Goal: Obtain resource: Obtain resource

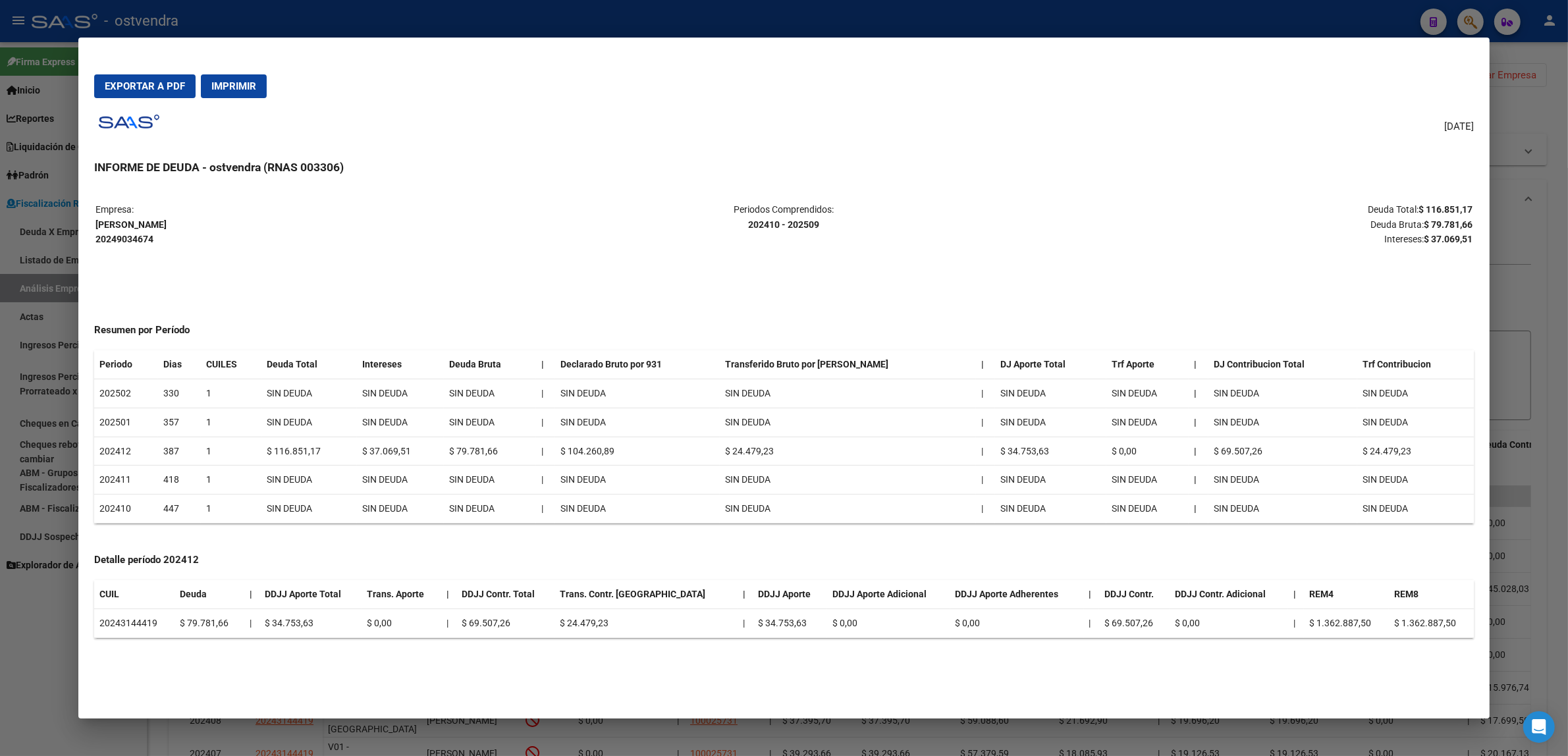
click at [1536, 412] on div at bounding box center [784, 378] width 1568 height 756
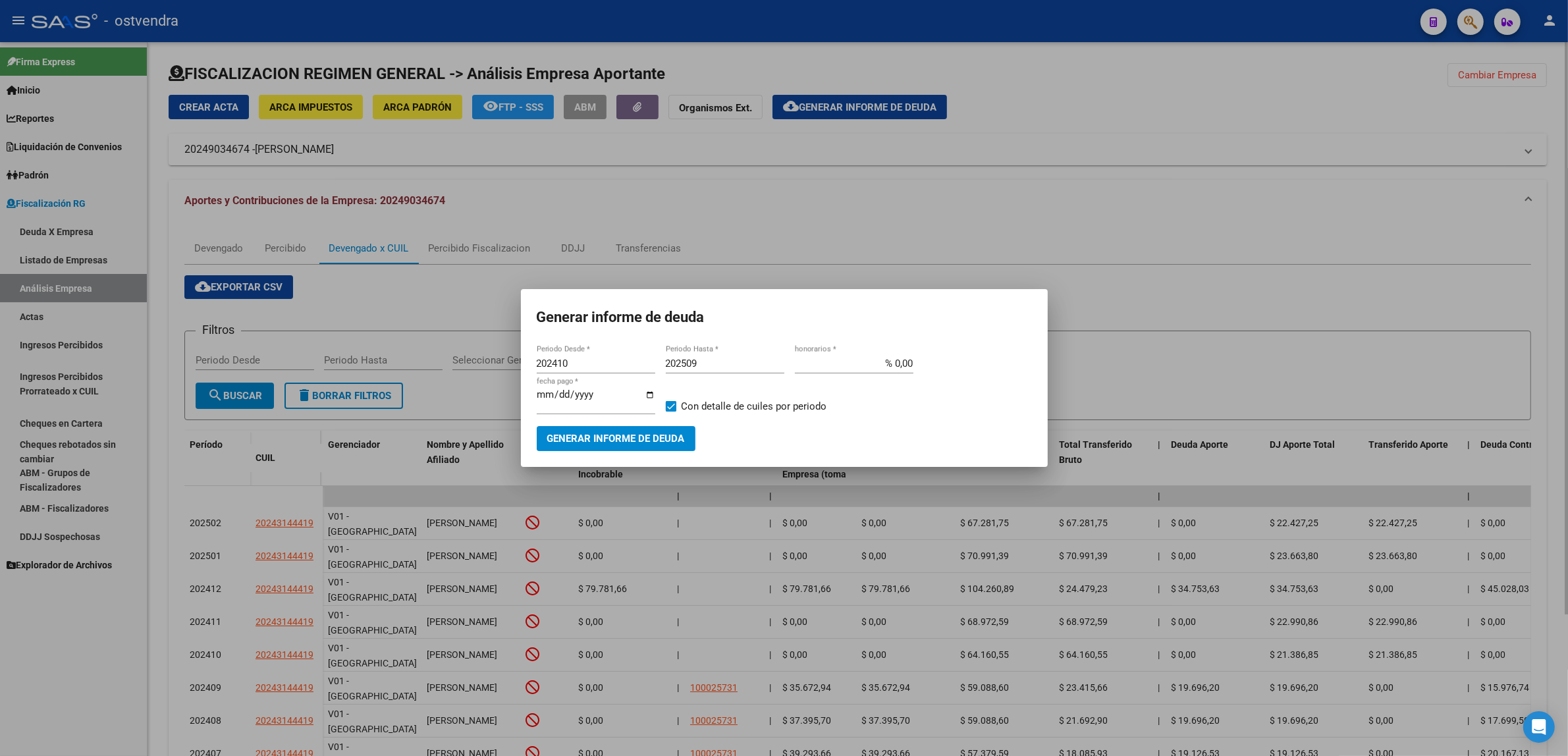
drag, startPoint x: 1522, startPoint y: 413, endPoint x: 1459, endPoint y: 413, distance: 63.0
click at [1522, 416] on div at bounding box center [784, 378] width 1568 height 756
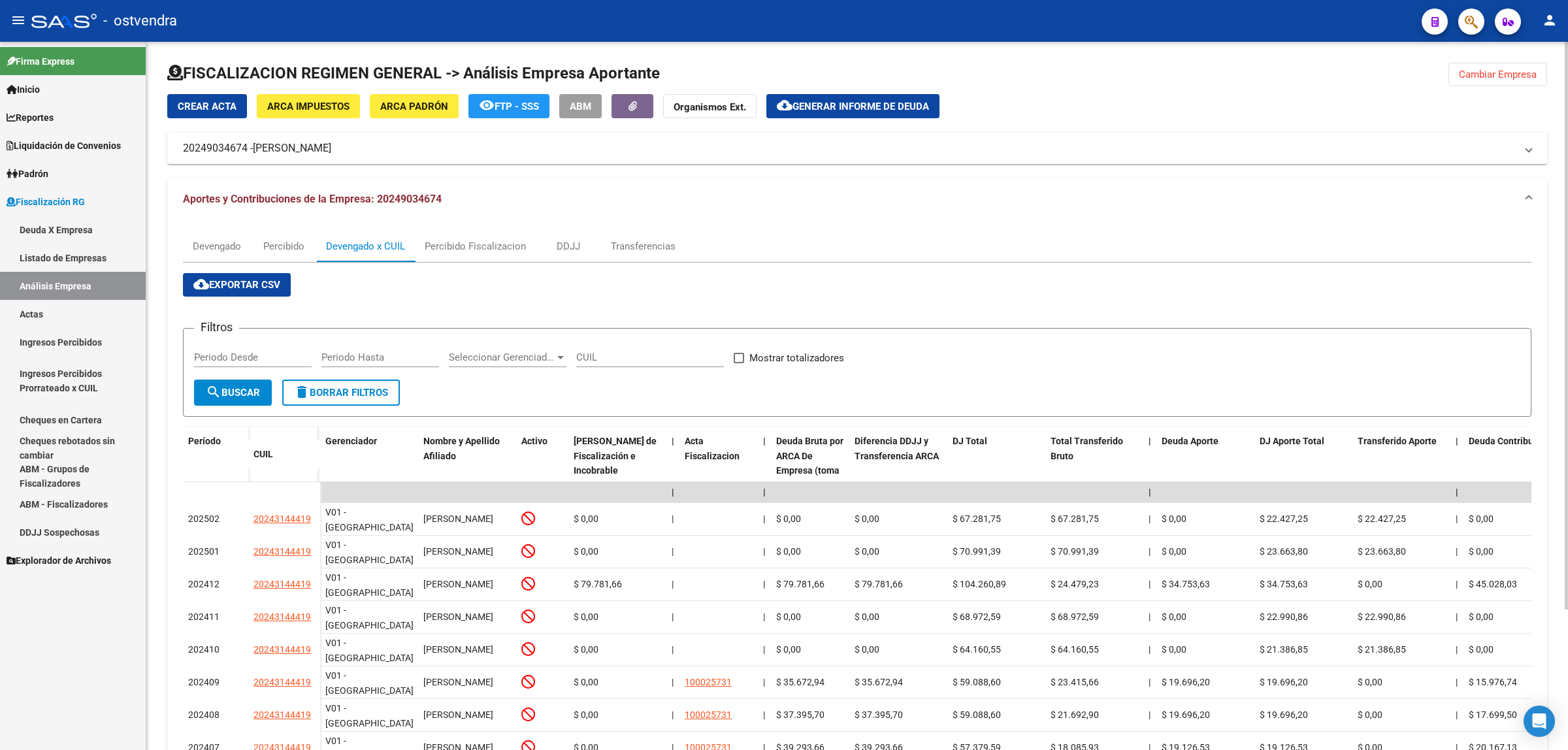
click at [1474, 70] on span "Cambiar Empresa" at bounding box center [1498, 74] width 78 height 12
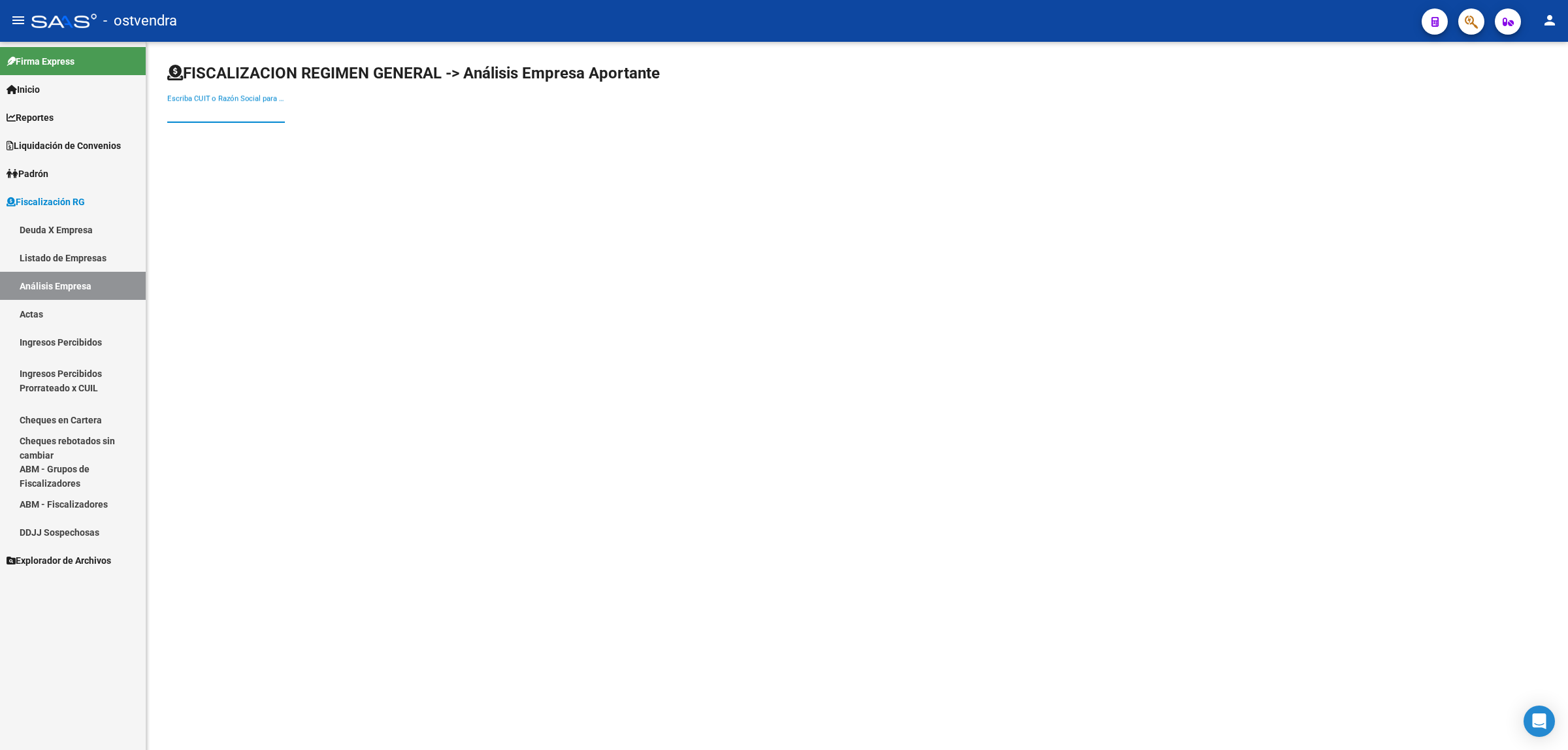
click at [232, 116] on input "Escriba CUIT o Razón Social para buscar" at bounding box center [225, 112] width 118 height 12
paste input "30714695866"
type input "30714695866"
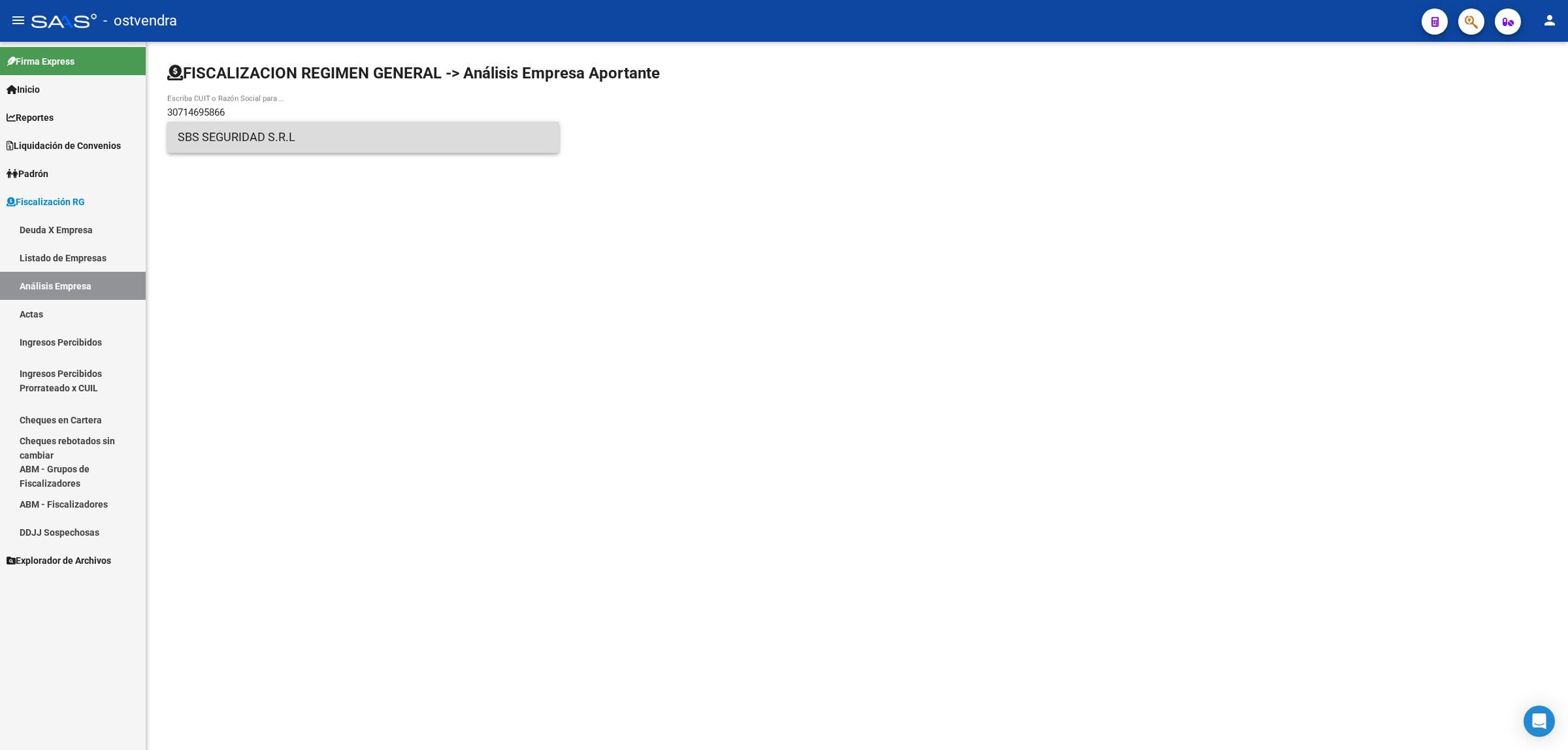
click at [279, 137] on span "SBS SEGURIDAD S.R.L" at bounding box center [364, 137] width 371 height 31
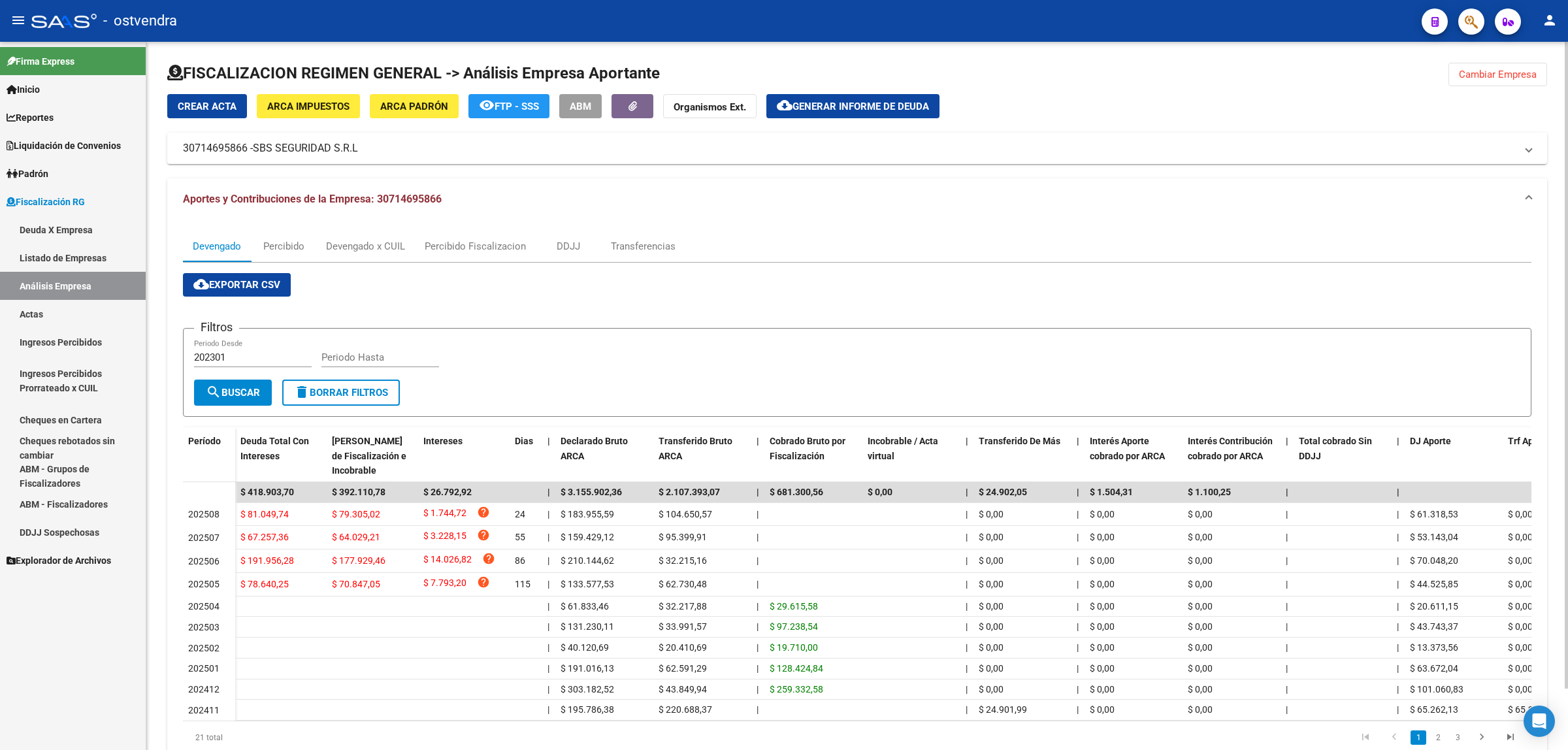
click at [226, 288] on span "cloud_download Exportar CSV" at bounding box center [236, 285] width 87 height 12
click at [374, 239] on div "Devengado x CUIL" at bounding box center [365, 246] width 79 height 14
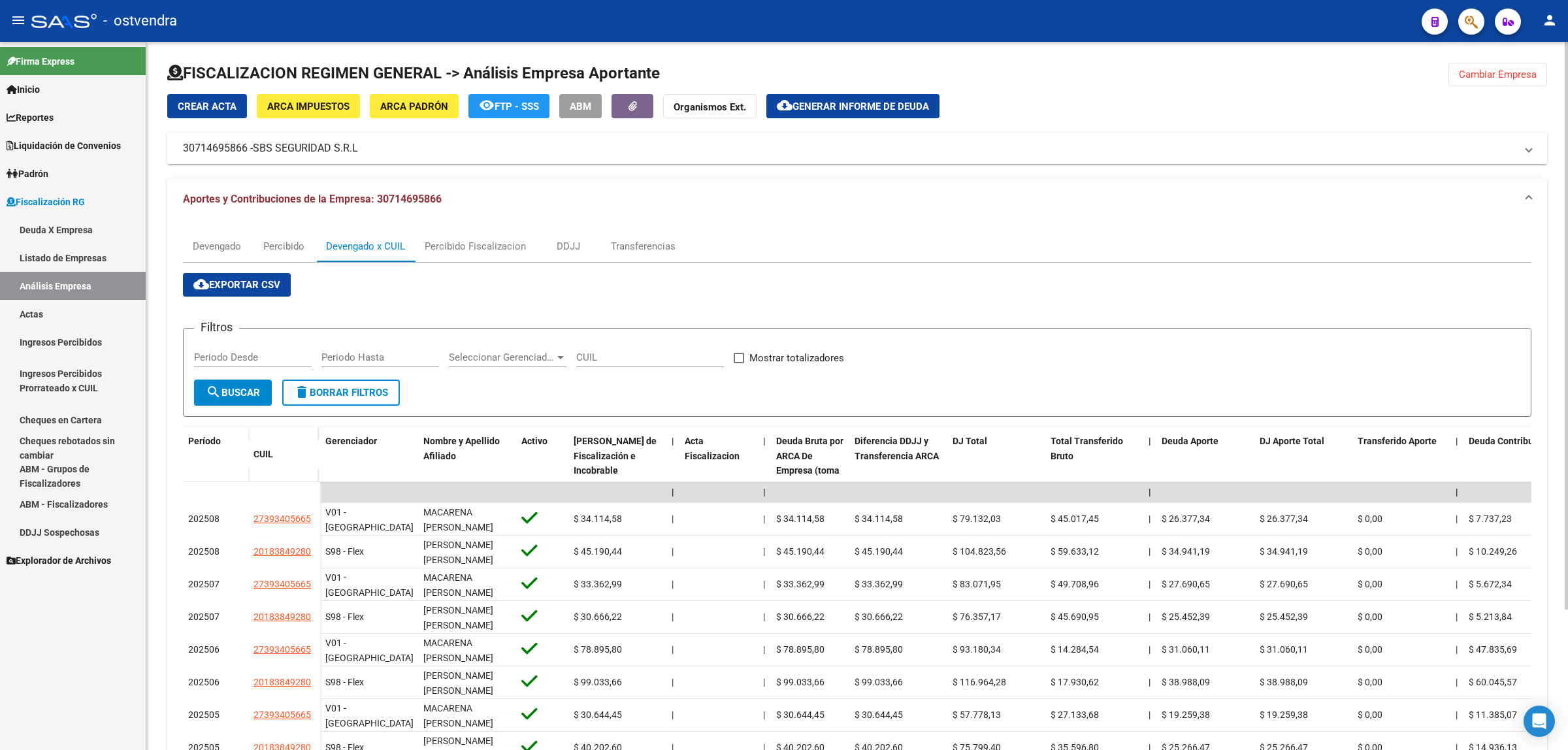
click at [249, 284] on span "cloud_download Exportar CSV" at bounding box center [236, 285] width 87 height 12
click at [815, 97] on button "cloud_download Generar informe de deuda" at bounding box center [853, 106] width 173 height 24
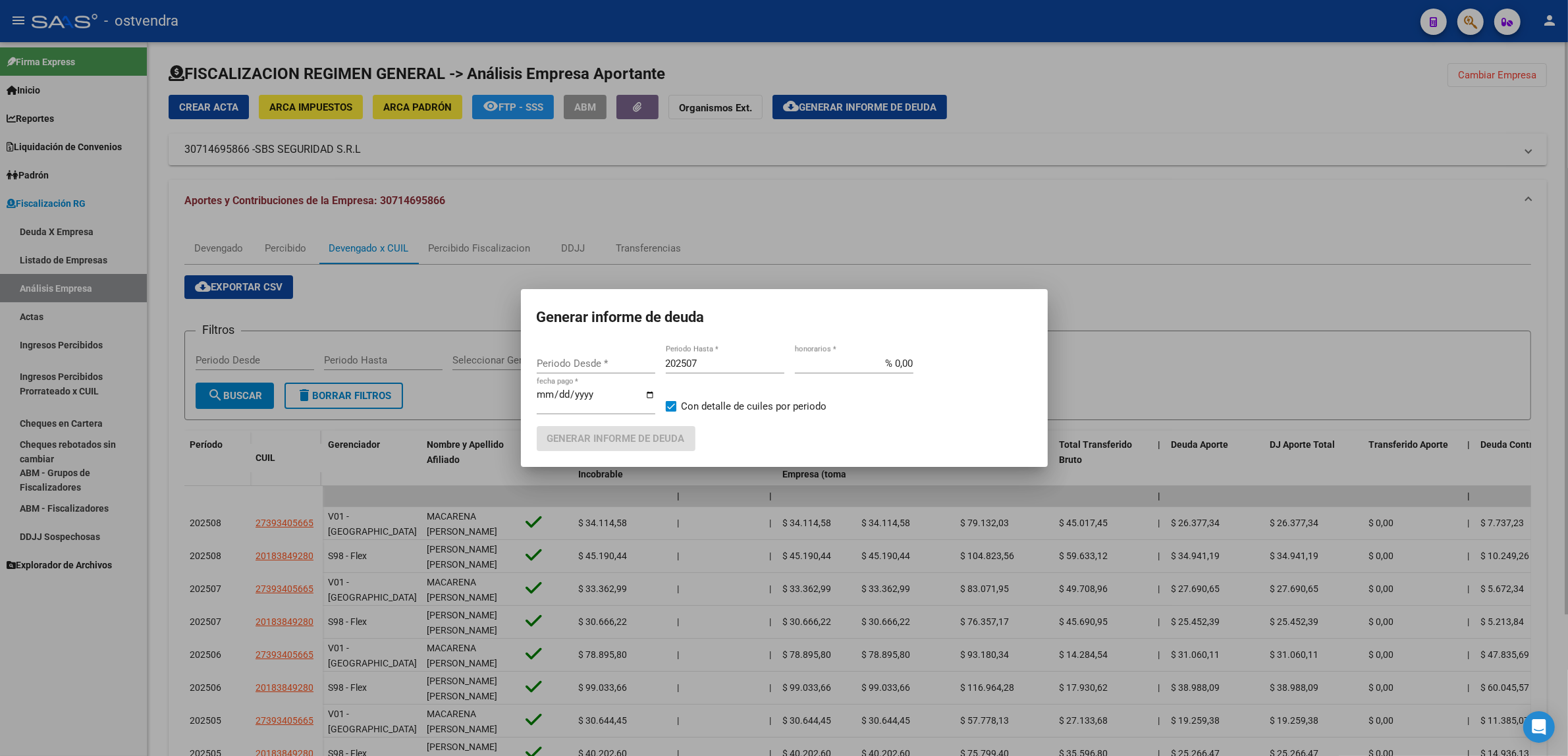
type input "202505"
click at [710, 372] on div "202507 Periodo Hasta *" at bounding box center [725, 363] width 119 height 20
click at [718, 363] on input "202507" at bounding box center [725, 363] width 119 height 12
type input "202509"
type input "201901"
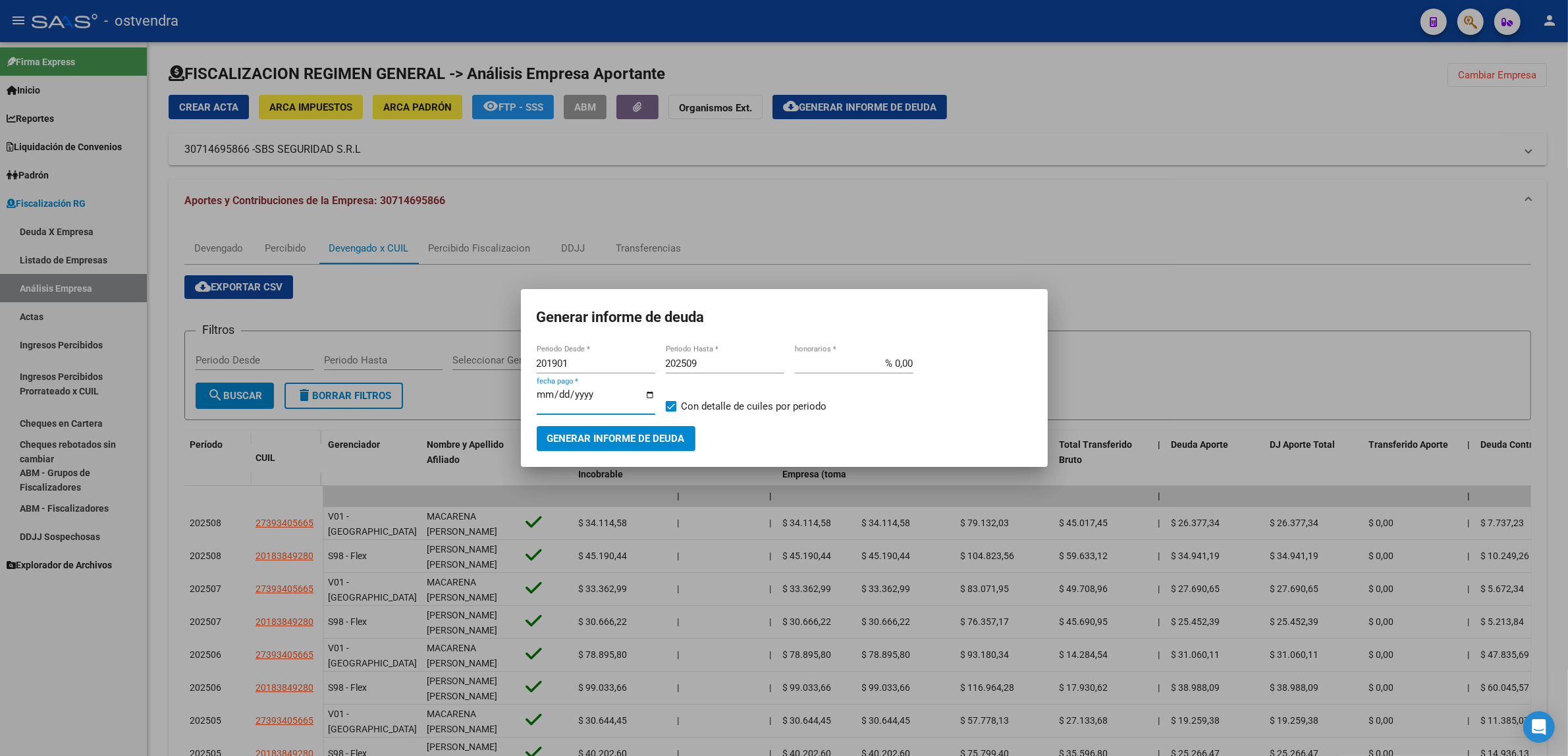
click at [558, 392] on input "[DATE]" at bounding box center [596, 399] width 119 height 21
type input "[DATE]"
click at [591, 433] on span "Generar informe de deuda" at bounding box center [616, 439] width 138 height 12
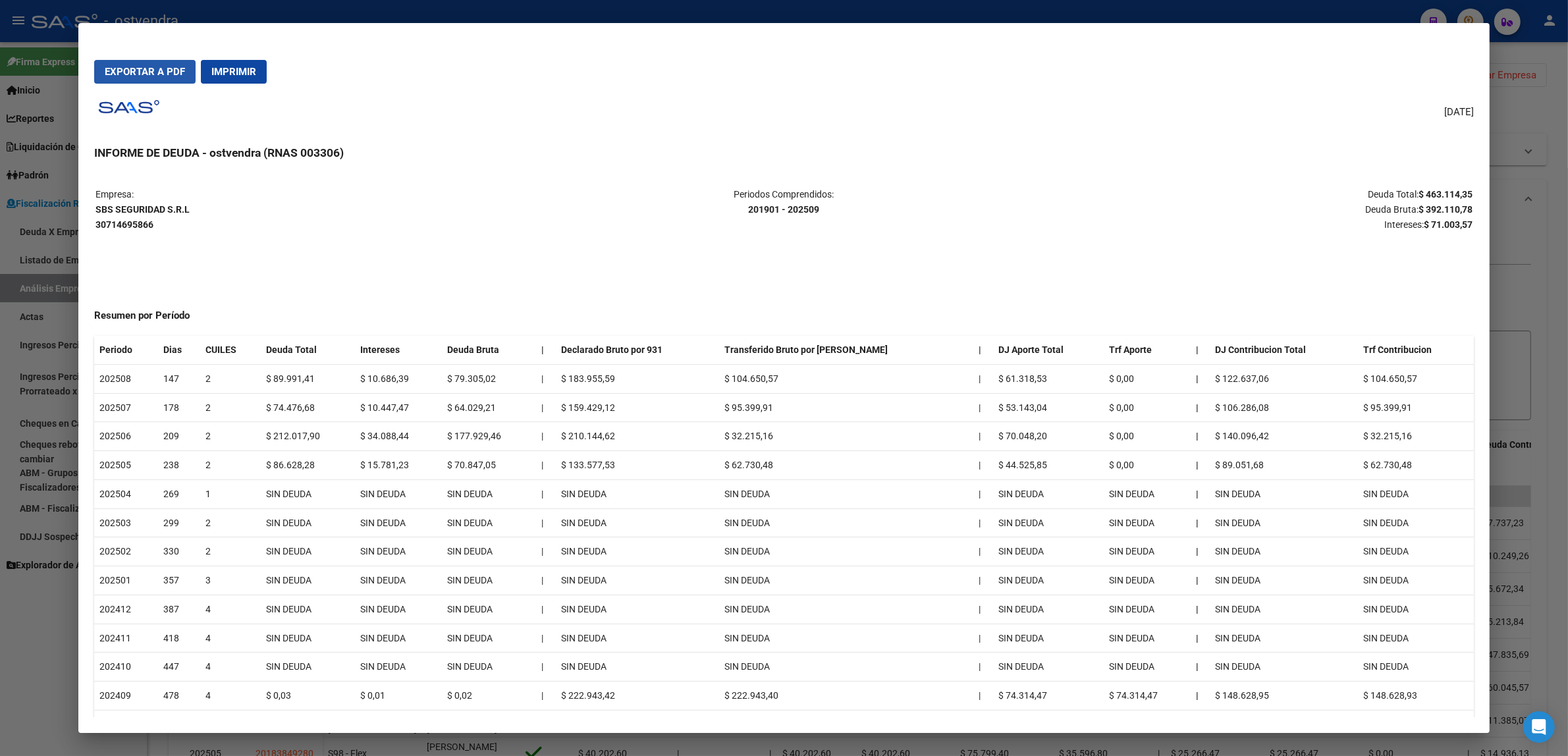
click at [156, 75] on span "Exportar a PDF" at bounding box center [145, 72] width 80 height 12
click at [1537, 314] on div at bounding box center [784, 378] width 1568 height 756
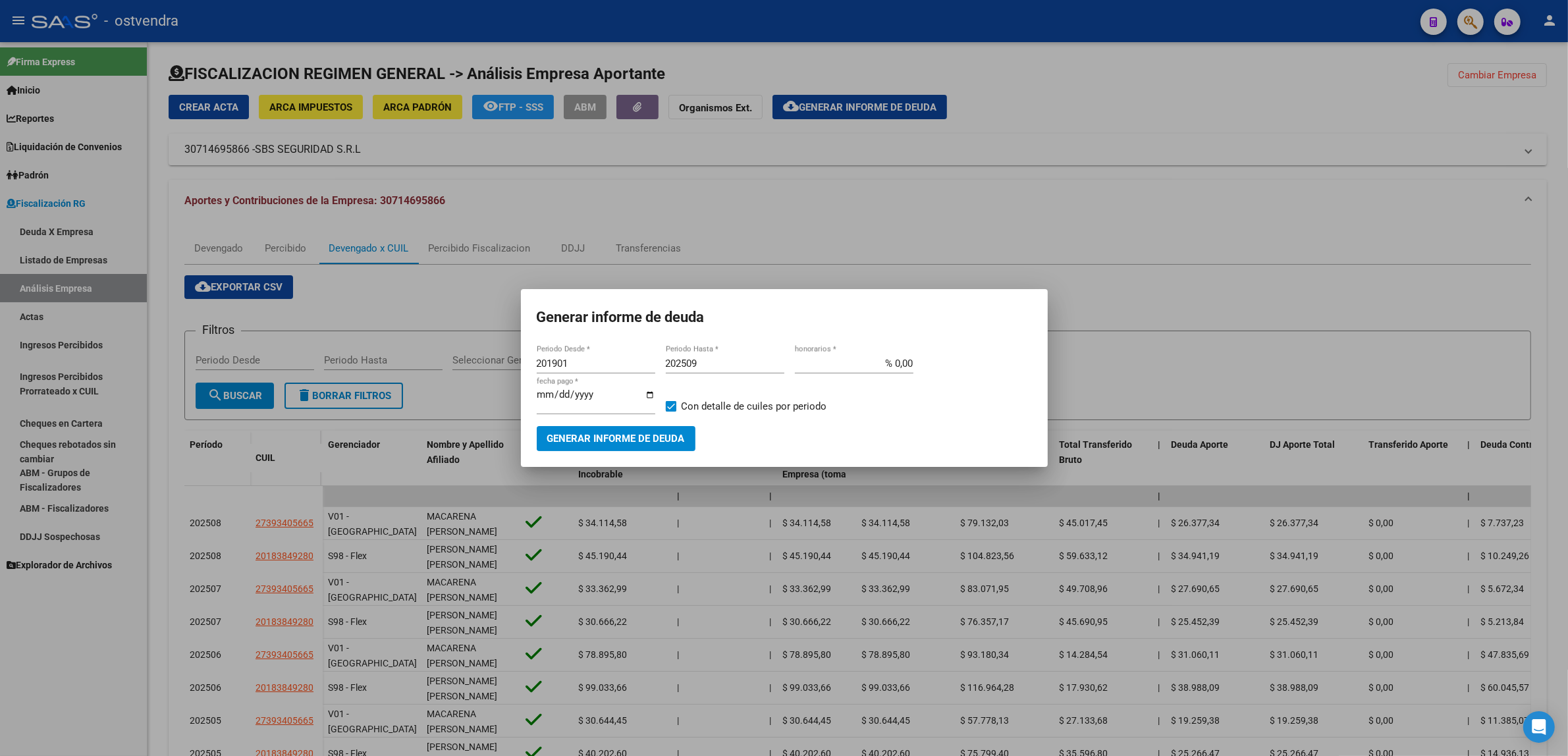
click at [652, 441] on span "Generar informe de deuda" at bounding box center [616, 439] width 138 height 12
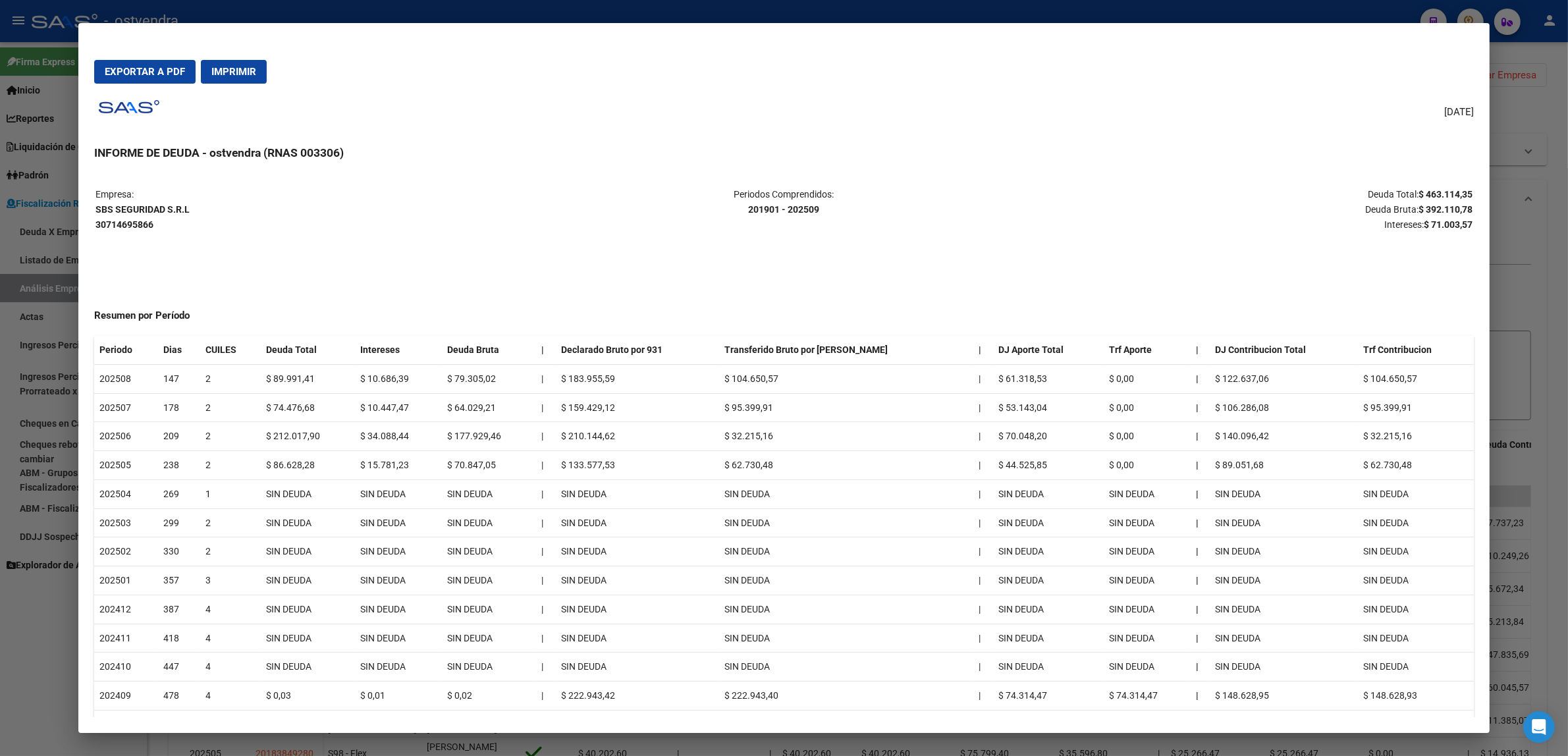
click at [1539, 339] on div at bounding box center [784, 378] width 1568 height 756
